Goal: Find specific page/section: Find specific page/section

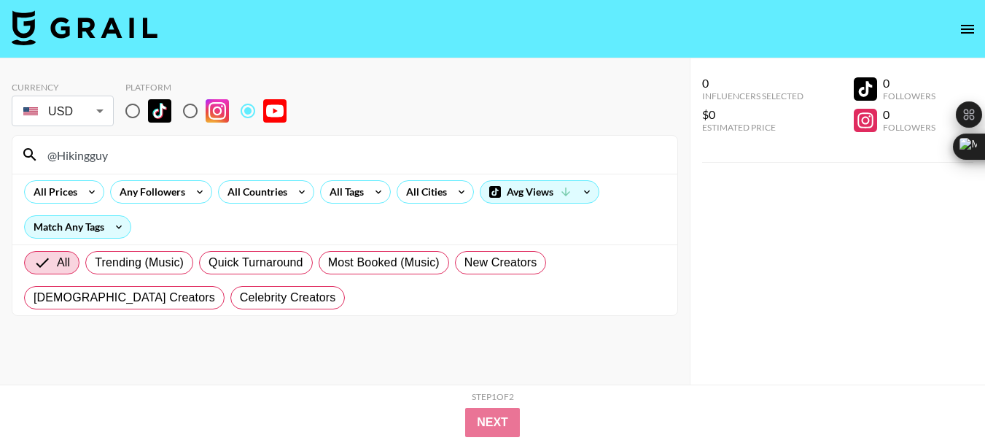
click at [64, 154] on input "@Hikingguy" at bounding box center [354, 154] width 630 height 23
click at [63, 154] on input "@Hikingguy" at bounding box center [354, 154] width 630 height 23
type input "@okcron"
click at [74, 155] on input "@okcron" at bounding box center [354, 154] width 630 height 23
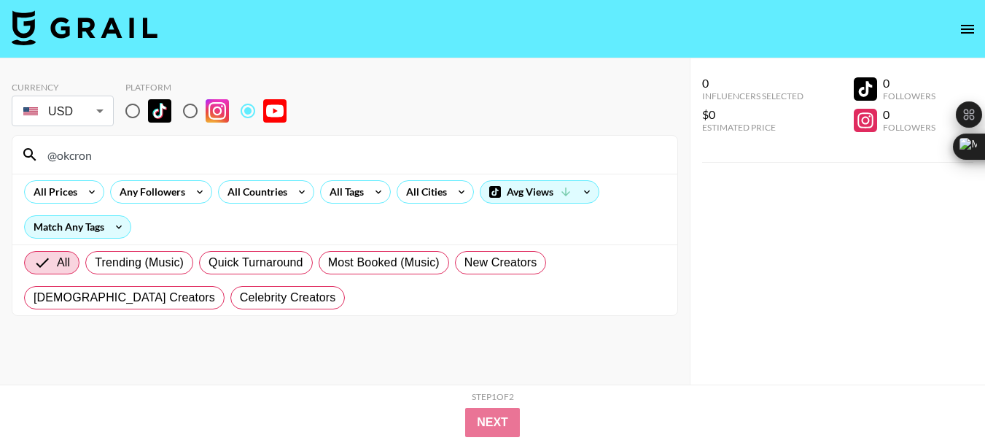
click at [73, 155] on input "@okcron" at bounding box center [354, 154] width 630 height 23
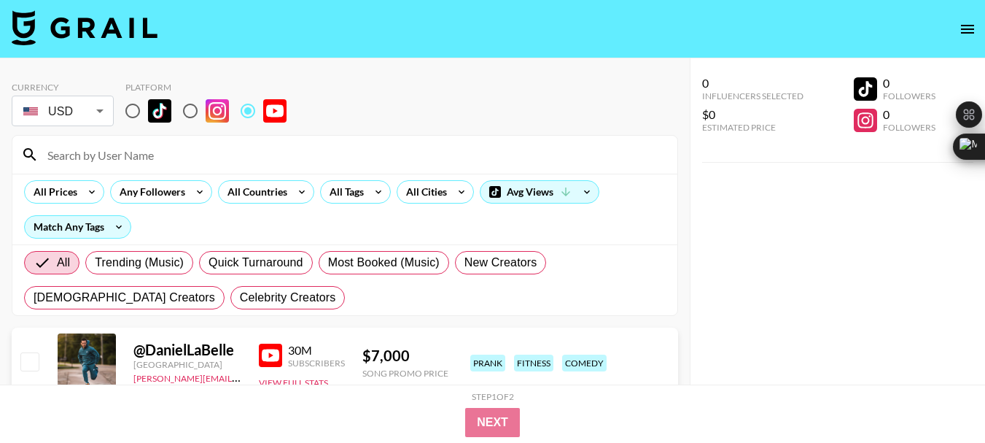
paste input "@[PERSON_NAME].[PERSON_NAME]"
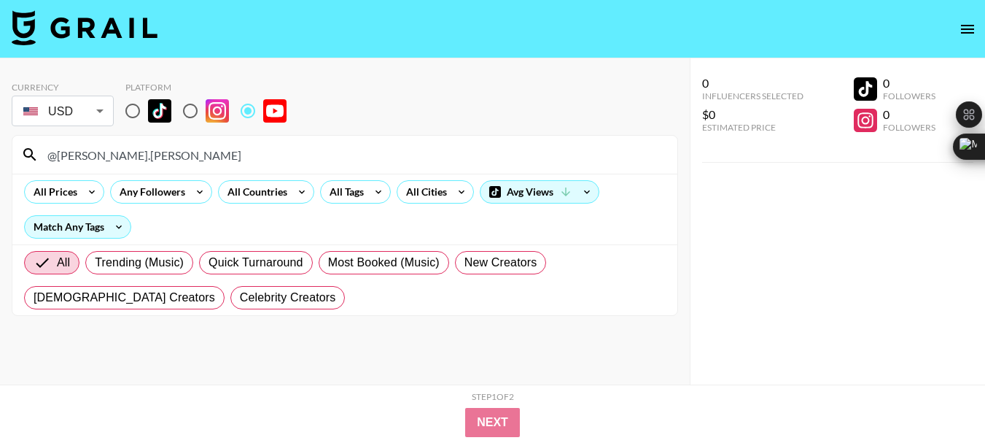
type input "@[PERSON_NAME].[PERSON_NAME]"
click at [121, 155] on input "@[PERSON_NAME].[PERSON_NAME]" at bounding box center [354, 154] width 630 height 23
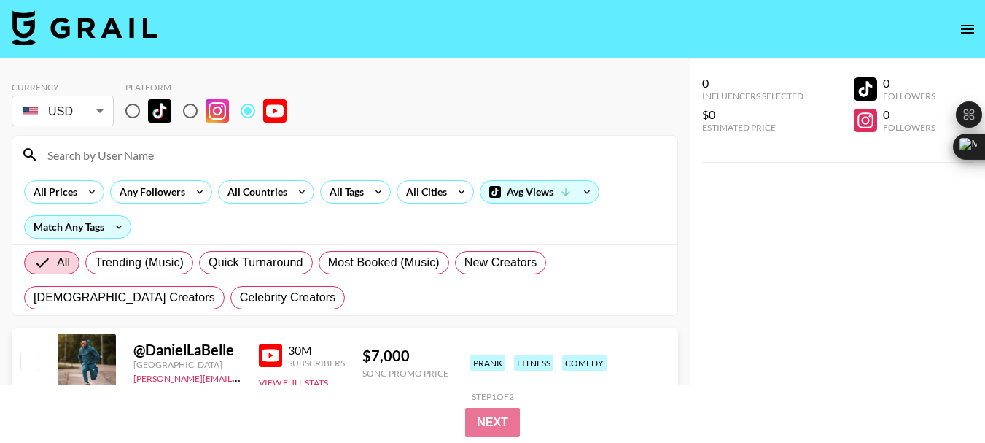
paste input "@notsoaveragefangirl"
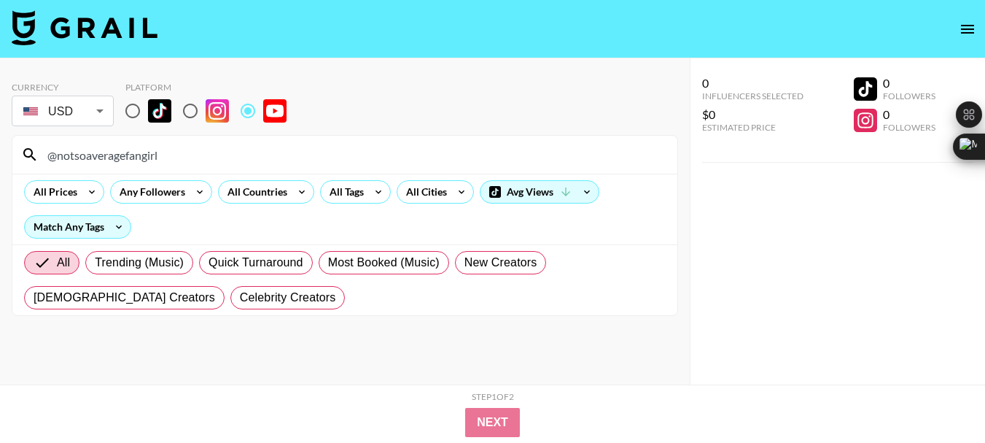
click at [105, 158] on input "@notsoaveragefangirl" at bounding box center [354, 154] width 630 height 23
click at [105, 156] on input "@notsoaveragefangirl" at bounding box center [354, 154] width 630 height 23
type input "@"
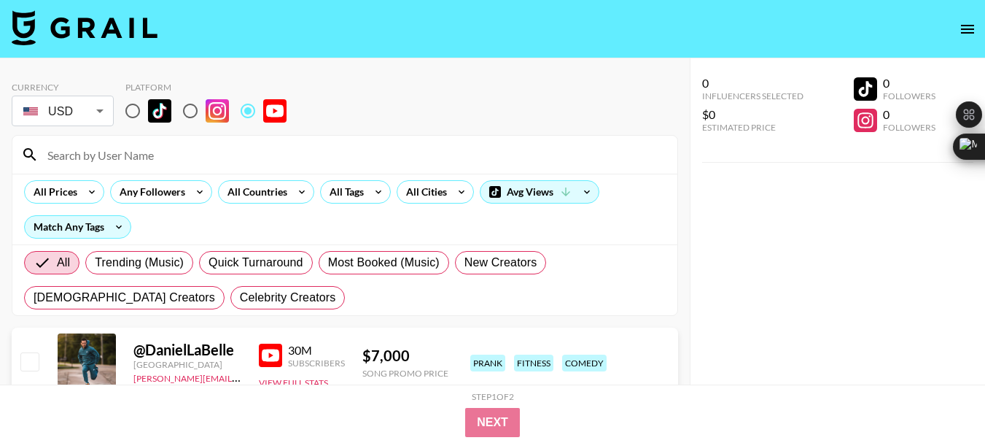
paste input "@GeorgiaDow"
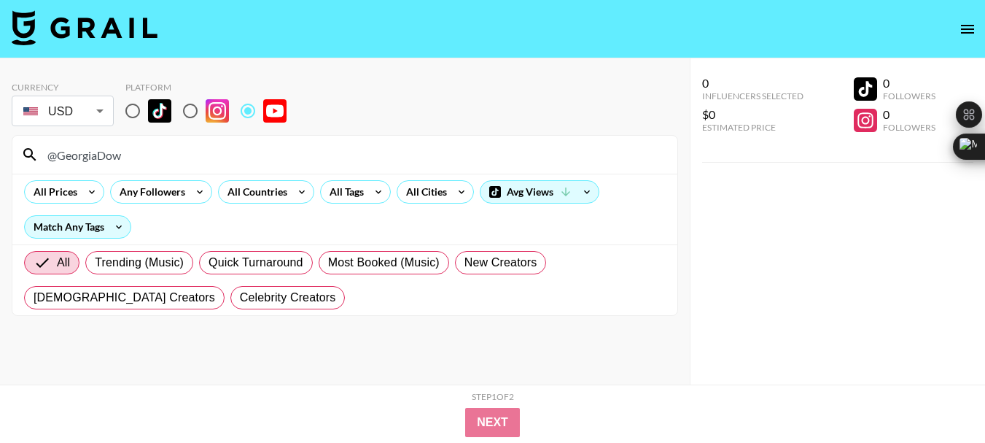
type input "@GeorgiaDow"
click at [101, 157] on input "@GeorgiaDow" at bounding box center [354, 154] width 630 height 23
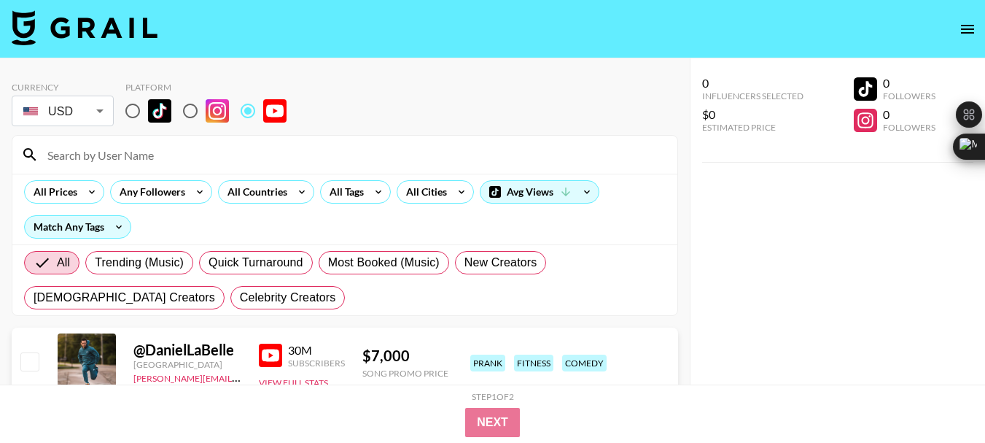
paste input "@jhousevlogs"
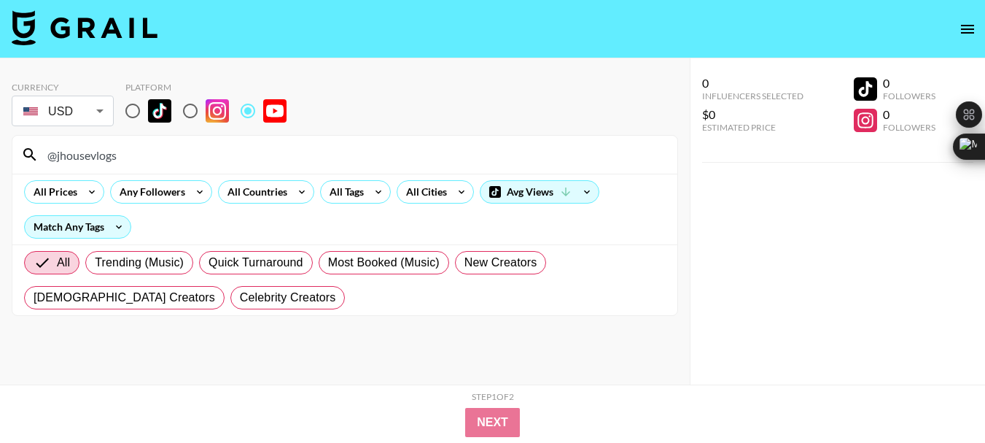
type input "@jhousevlogs"
click at [100, 150] on input "@jhousevlogs" at bounding box center [354, 154] width 630 height 23
click at [99, 150] on input "@jhousevlogs" at bounding box center [354, 154] width 630 height 23
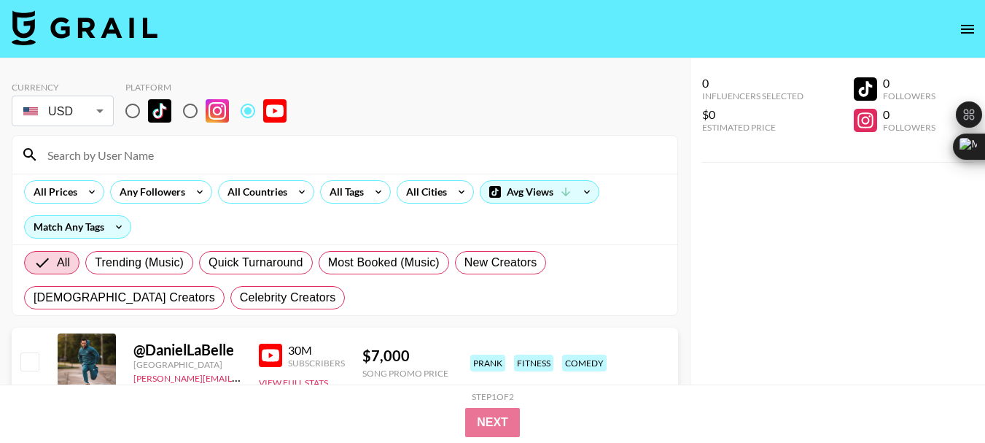
paste input "@GarethLeonard"
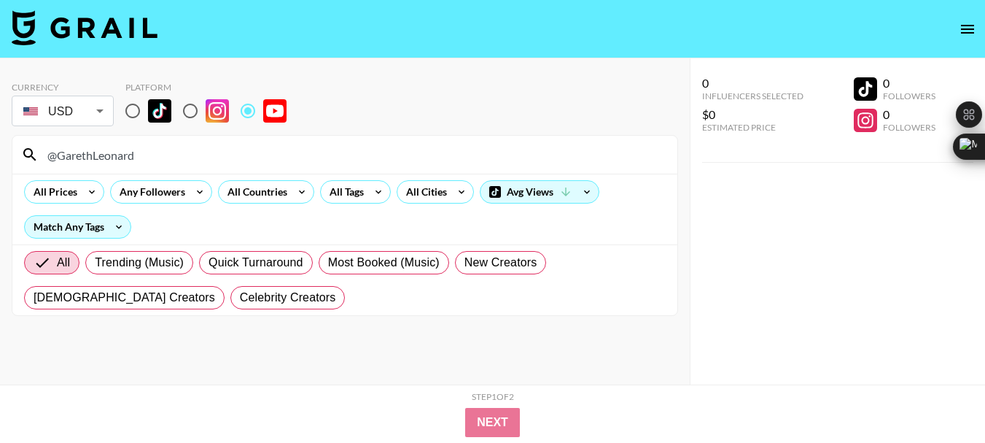
type input "@GarethLeonard"
